Goal: Transaction & Acquisition: Book appointment/travel/reservation

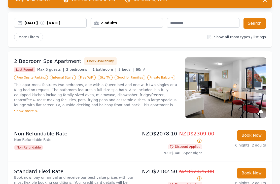
scroll to position [46, 0]
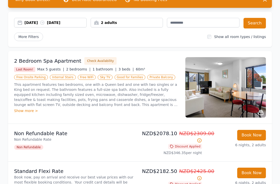
click at [214, 95] on img at bounding box center [225, 87] width 81 height 60
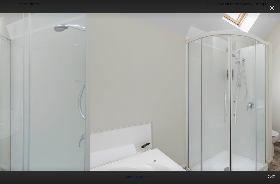
scroll to position [78, 0]
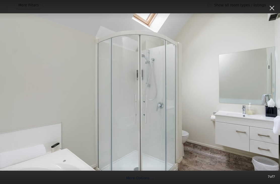
click at [275, 8] on icon "button" at bounding box center [272, 8] width 8 height 8
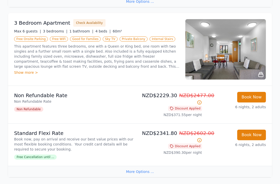
scroll to position [255, 0]
click at [252, 135] on button "Book Now" at bounding box center [251, 135] width 29 height 11
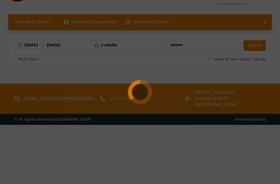
scroll to position [24, 0]
select select "**"
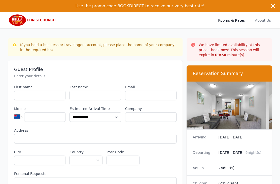
click at [201, 184] on dt "Children" at bounding box center [204, 183] width 22 height 5
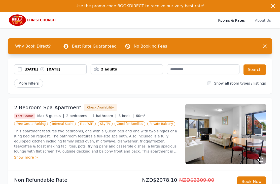
click at [111, 69] on div "2 adults" at bounding box center [127, 69] width 72 height 5
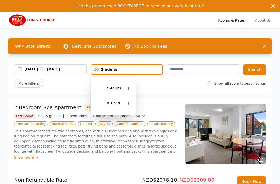
click at [129, 103] on icon at bounding box center [128, 103] width 3 height 3
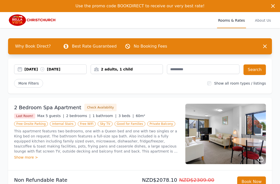
click at [25, 158] on div "Show more >" at bounding box center [96, 157] width 165 height 5
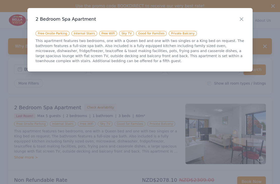
click at [65, 89] on div at bounding box center [140, 92] width 280 height 184
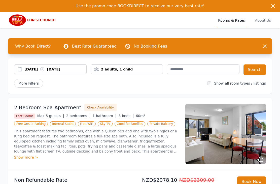
click at [206, 145] on img at bounding box center [225, 134] width 81 height 60
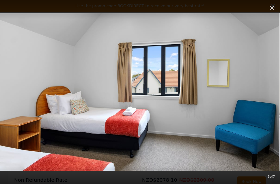
click at [203, 182] on div "5 of 7" at bounding box center [140, 176] width 280 height 18
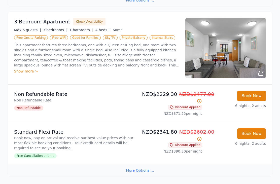
scroll to position [258, 0]
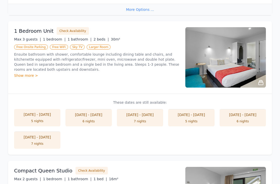
scroll to position [417, 0]
click at [262, 82] on icon at bounding box center [261, 83] width 6 height 6
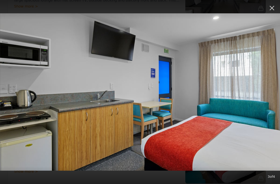
scroll to position [321, 0]
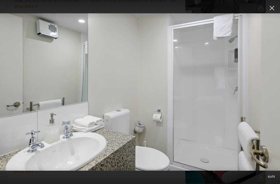
click at [272, 8] on icon "button" at bounding box center [272, 8] width 5 height 5
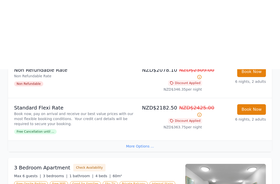
scroll to position [0, 0]
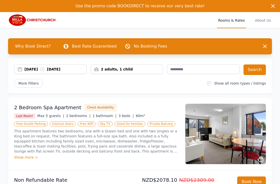
click at [128, 7] on span "Use the promo code BOOKDIRECT to receive our very best rate!" at bounding box center [140, 6] width 129 height 5
click at [32, 83] on span "More Filters" at bounding box center [28, 83] width 29 height 9
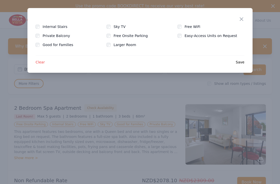
click at [241, 20] on icon "button" at bounding box center [241, 19] width 6 height 6
